Goal: Task Accomplishment & Management: Complete application form

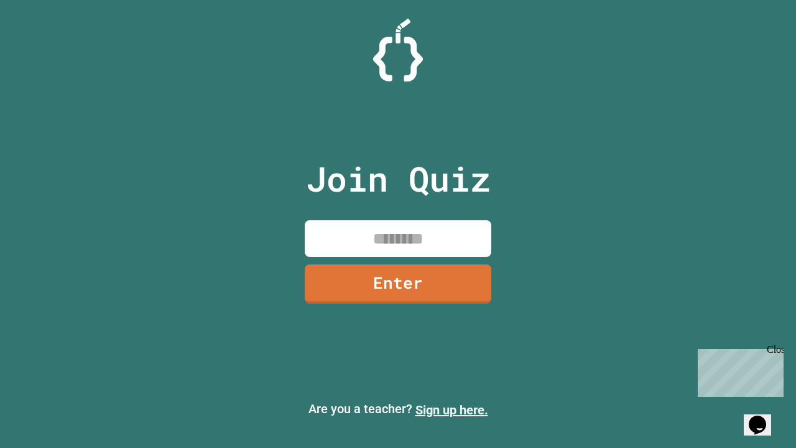
click at [451, 410] on link "Sign up here." at bounding box center [451, 409] width 73 height 15
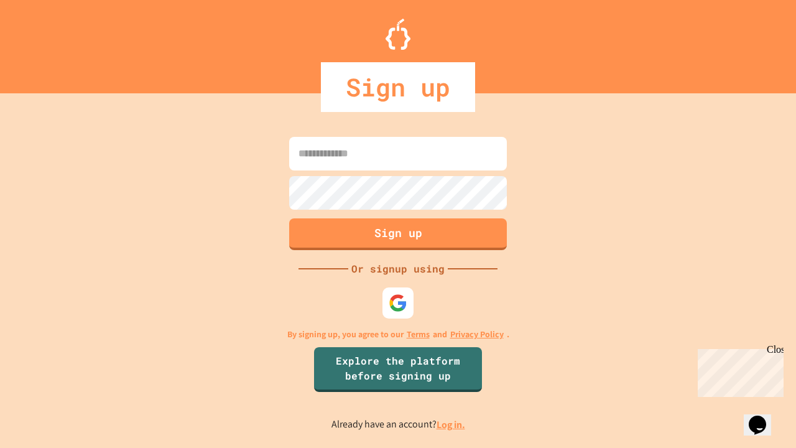
click at [451, 424] on link "Log in." at bounding box center [450, 424] width 29 height 13
